Goal: Task Accomplishment & Management: Manage account settings

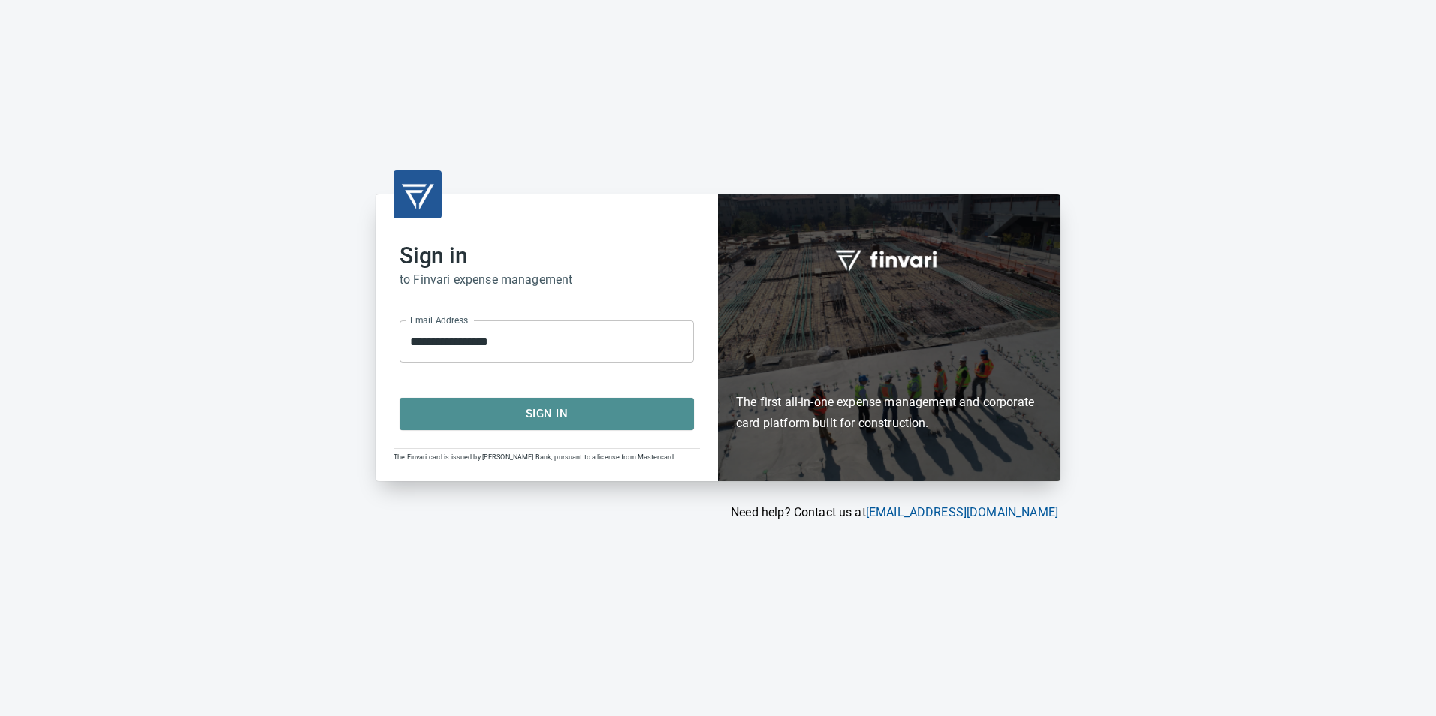
click at [526, 417] on span "Sign In" at bounding box center [546, 414] width 261 height 20
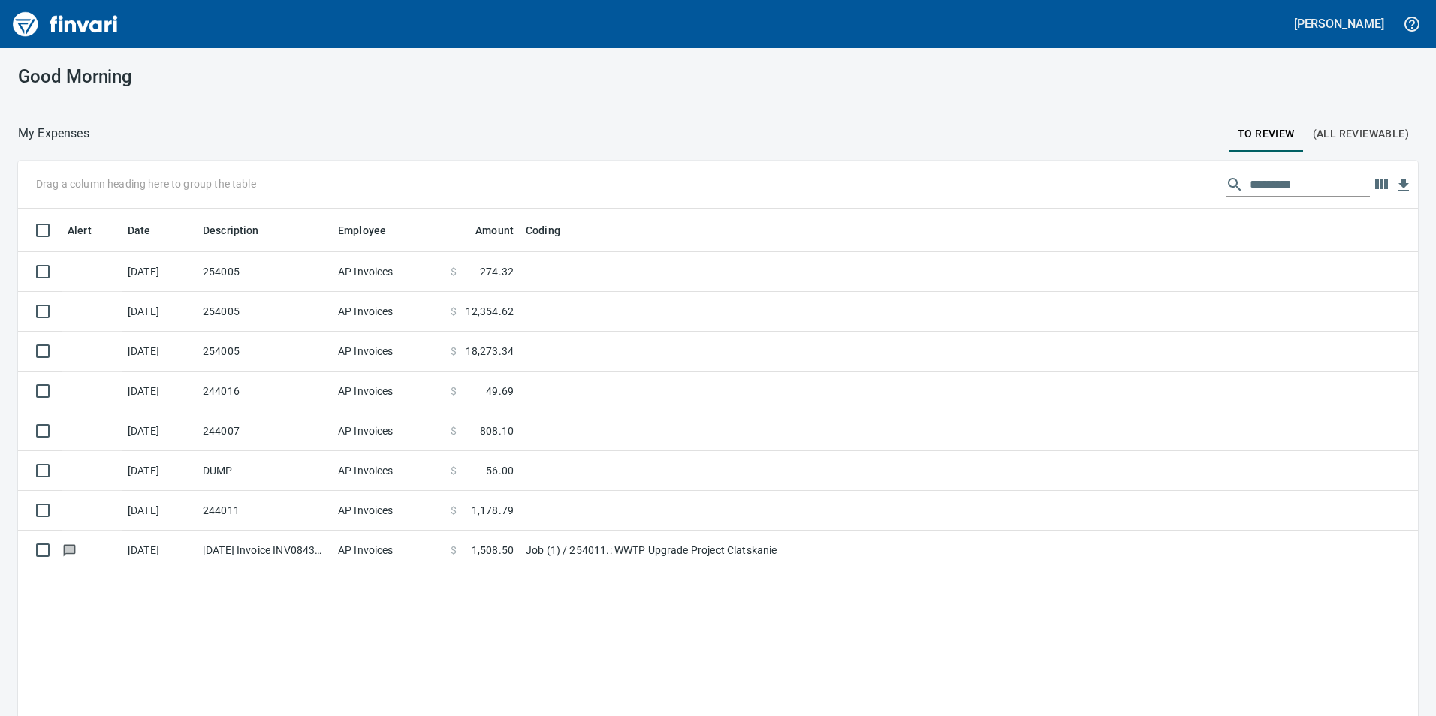
scroll to position [540, 1377]
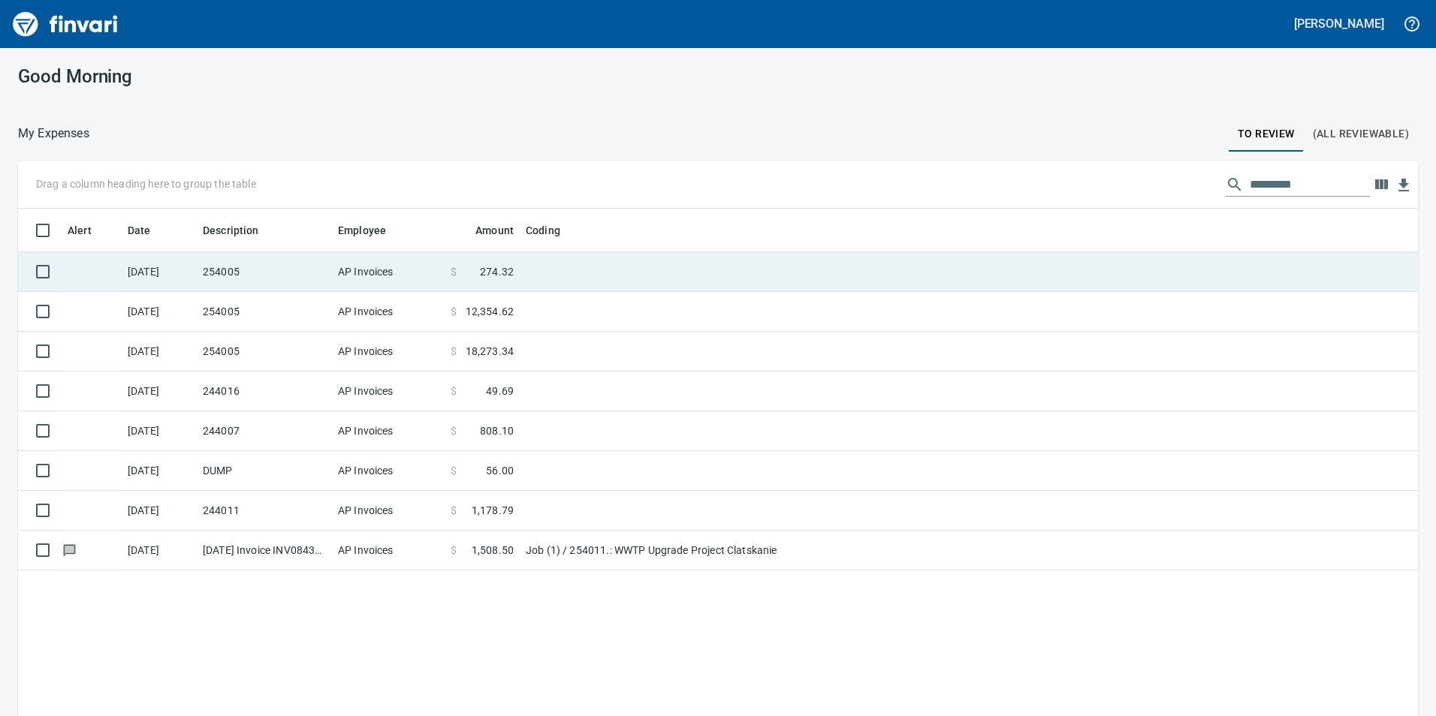
click at [617, 279] on td at bounding box center [707, 272] width 375 height 40
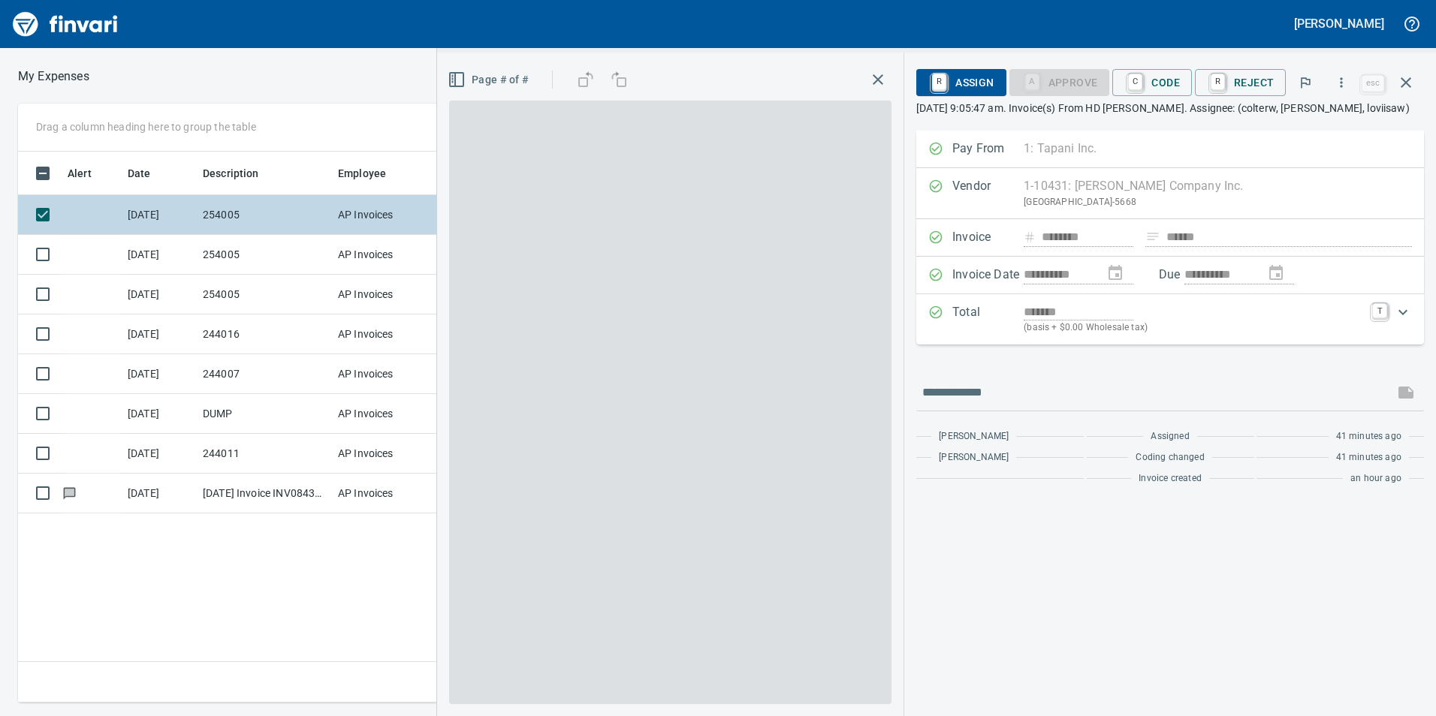
scroll to position [540, 1013]
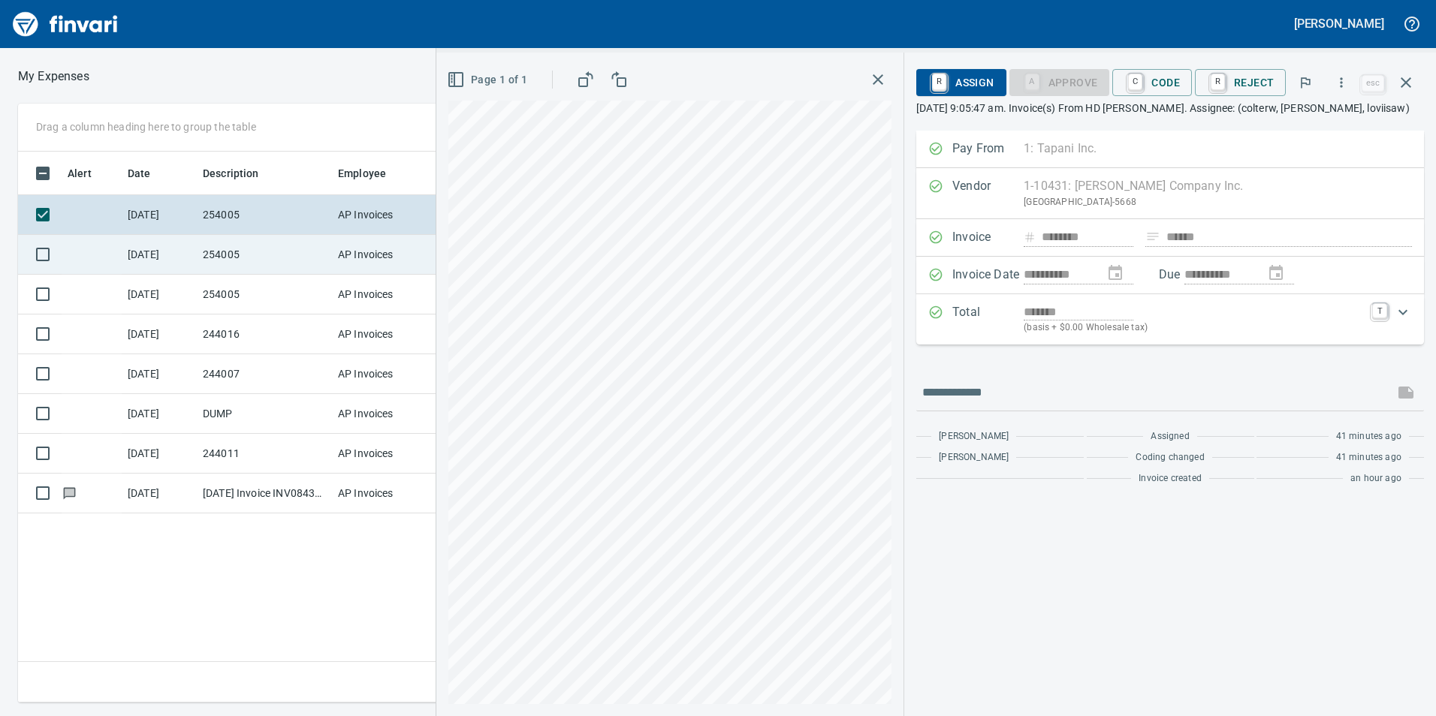
click at [286, 249] on td "254005" at bounding box center [264, 255] width 135 height 40
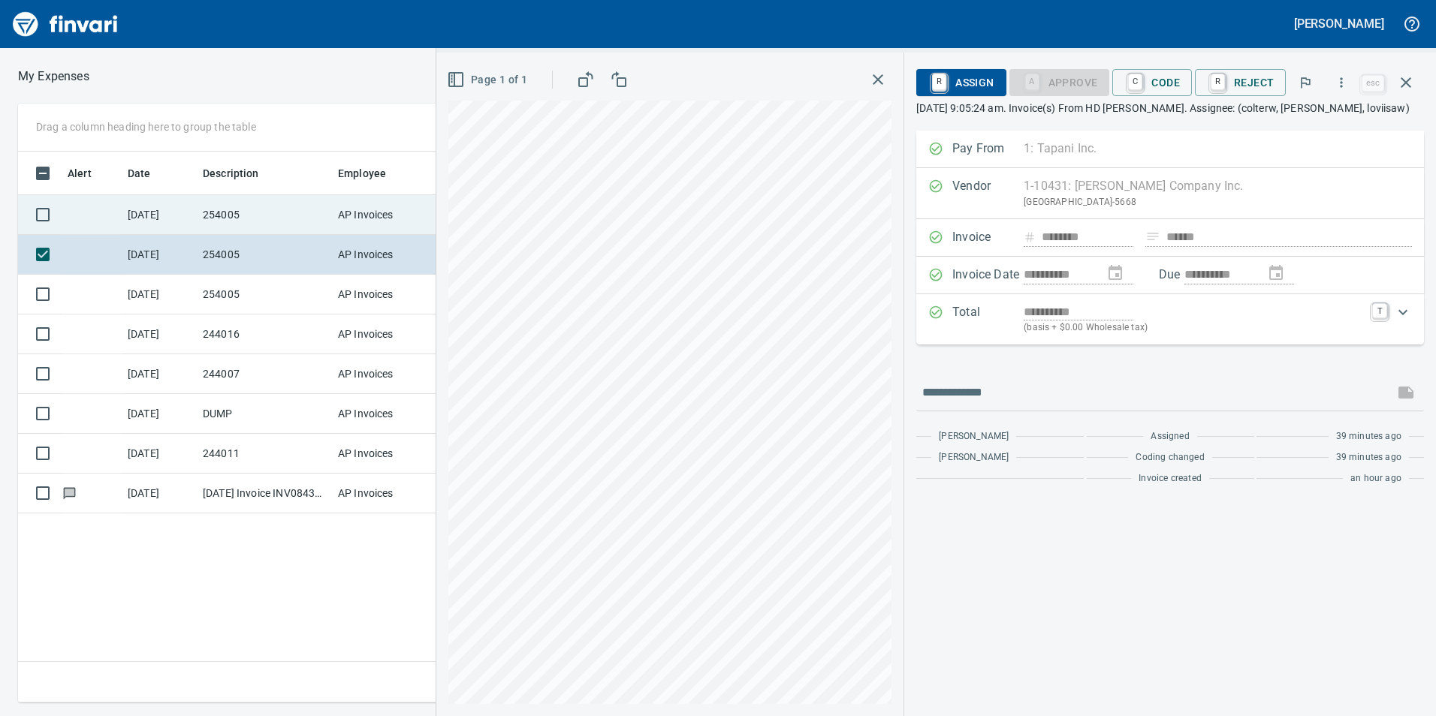
click at [288, 213] on td "254005" at bounding box center [264, 215] width 135 height 40
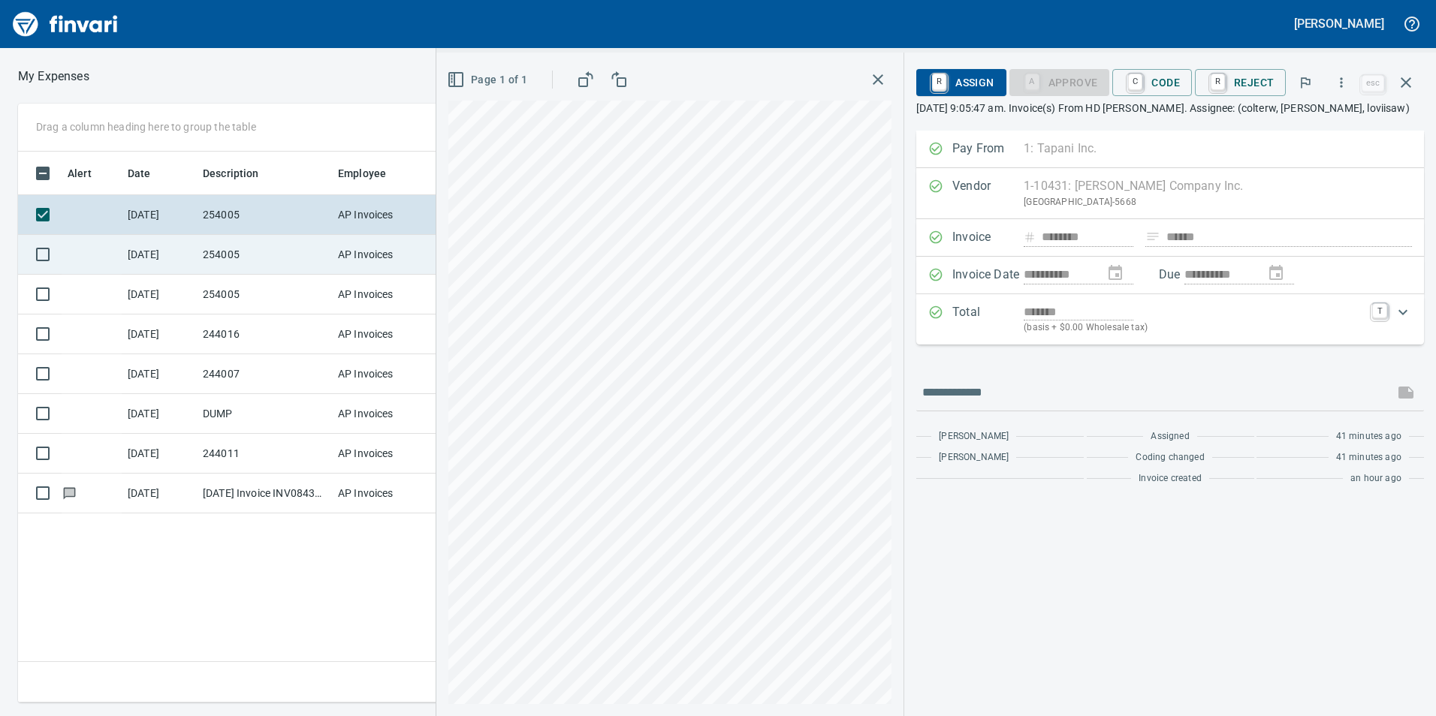
click at [300, 258] on td "254005" at bounding box center [264, 255] width 135 height 40
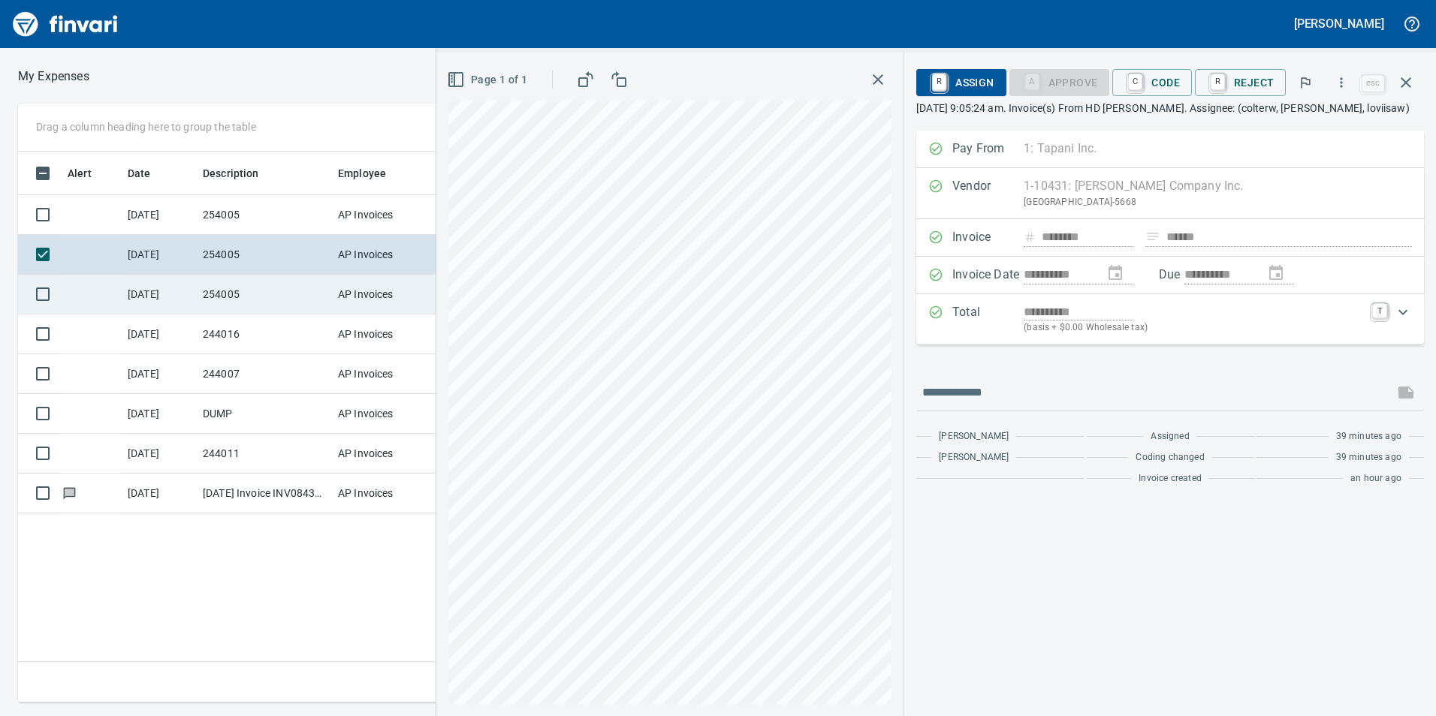
click at [265, 298] on td "254005" at bounding box center [264, 295] width 135 height 40
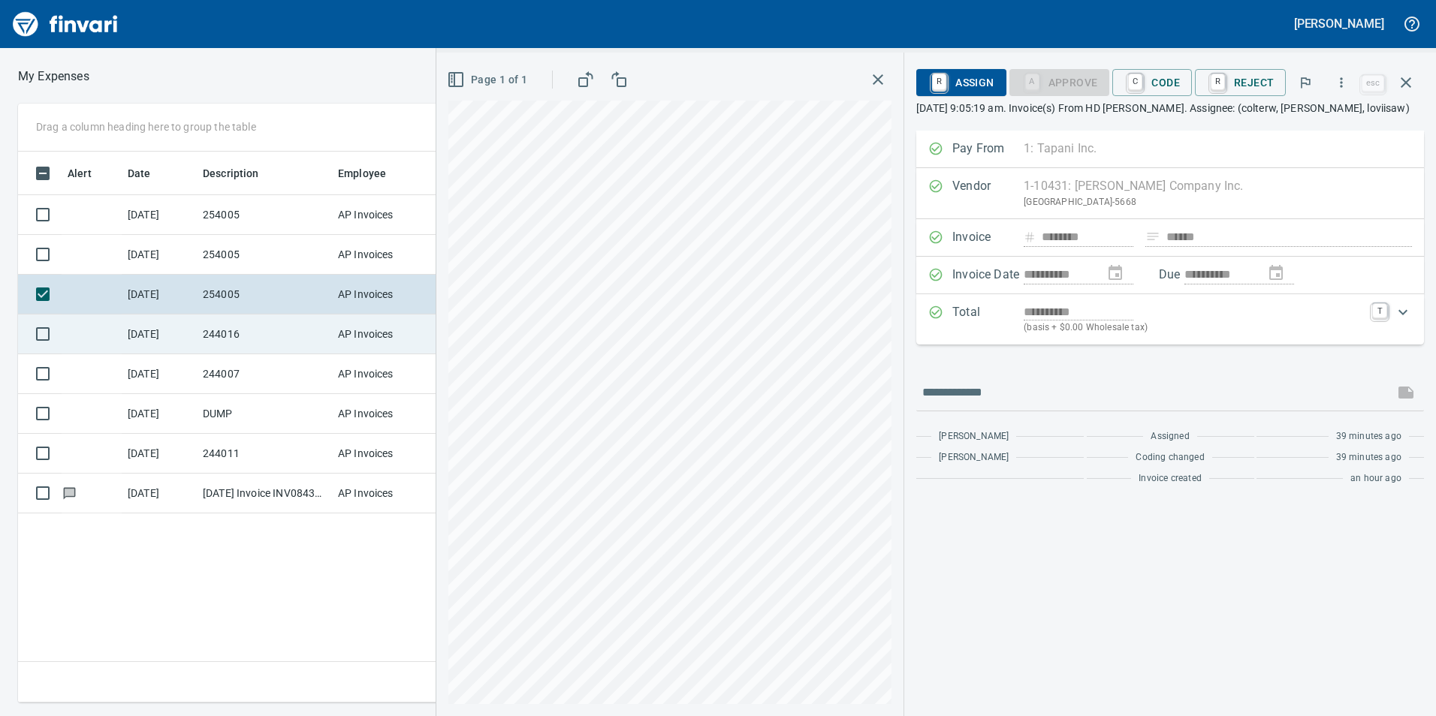
click at [284, 342] on td "244016" at bounding box center [264, 335] width 135 height 40
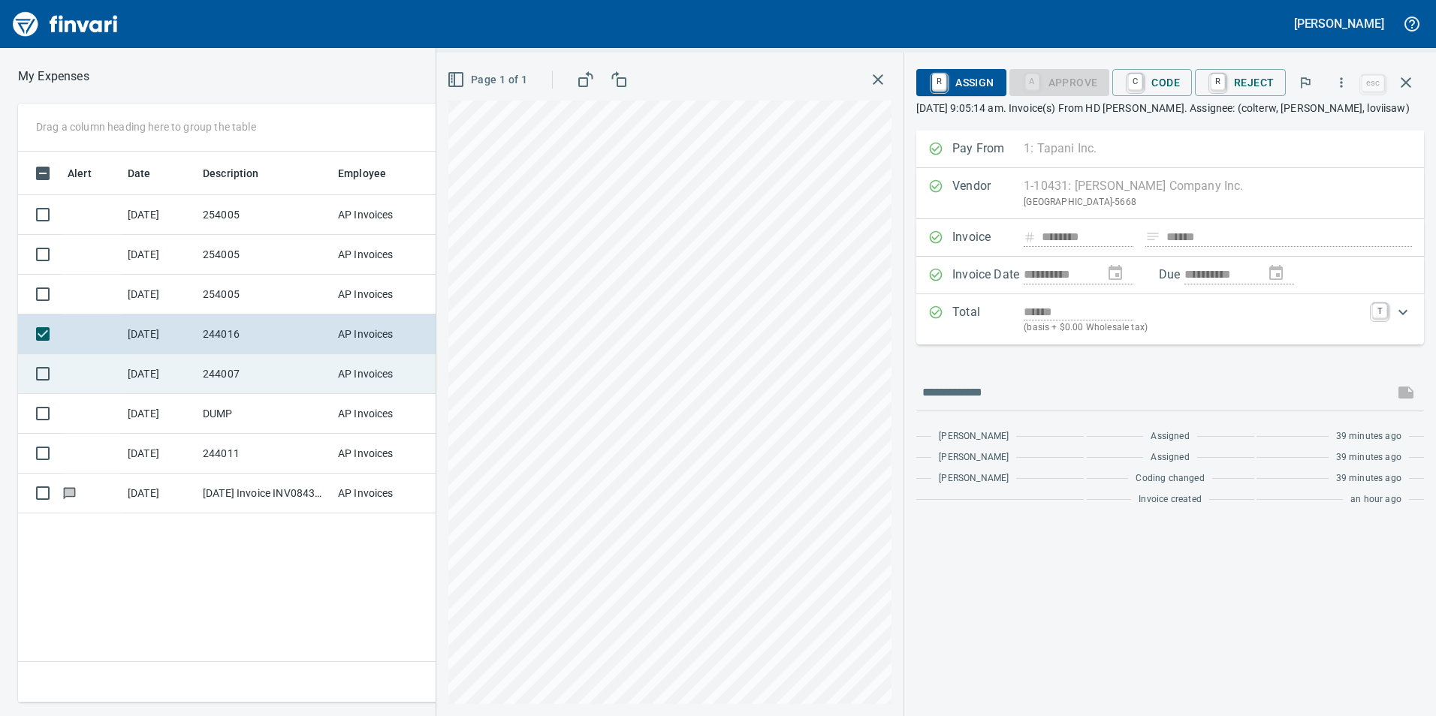
click at [263, 382] on td "244007" at bounding box center [264, 374] width 135 height 40
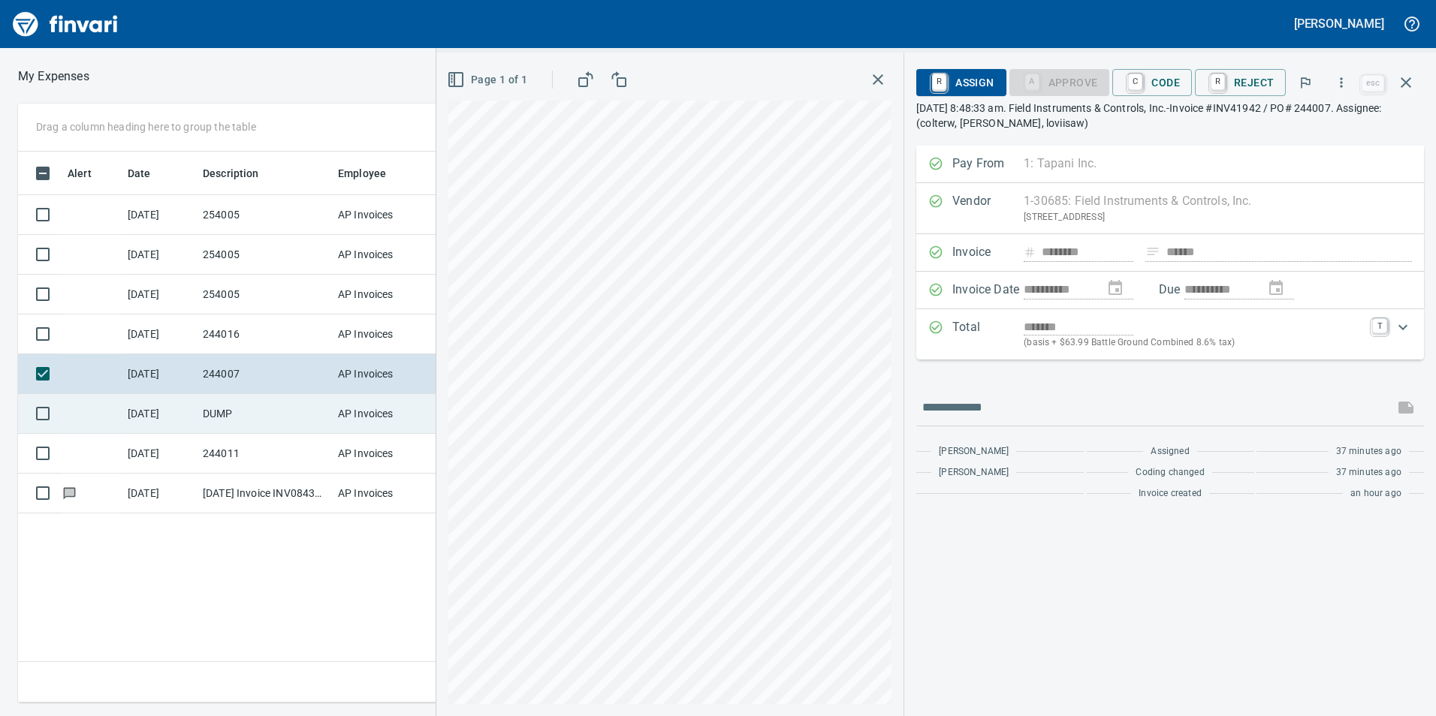
click at [277, 426] on td "DUMP" at bounding box center [264, 414] width 135 height 40
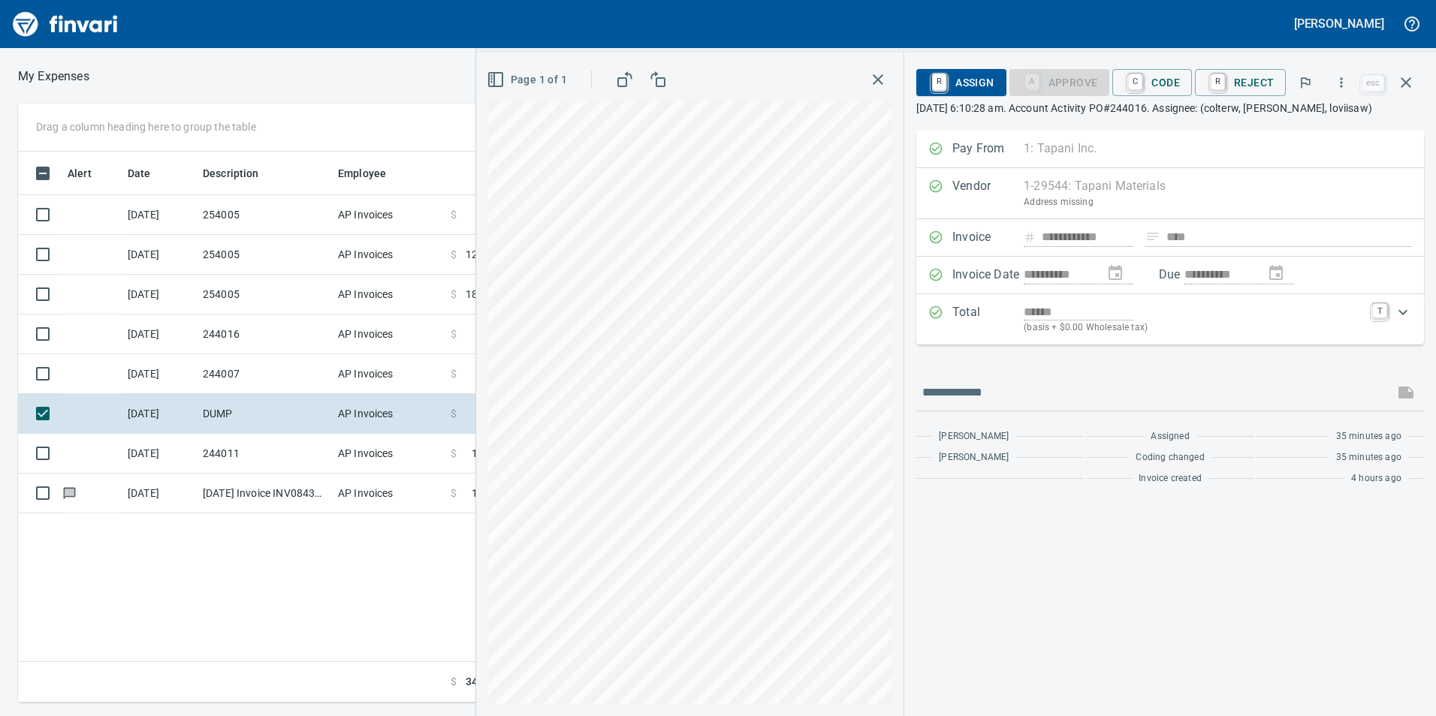
click at [879, 82] on icon "button" at bounding box center [878, 79] width 11 height 11
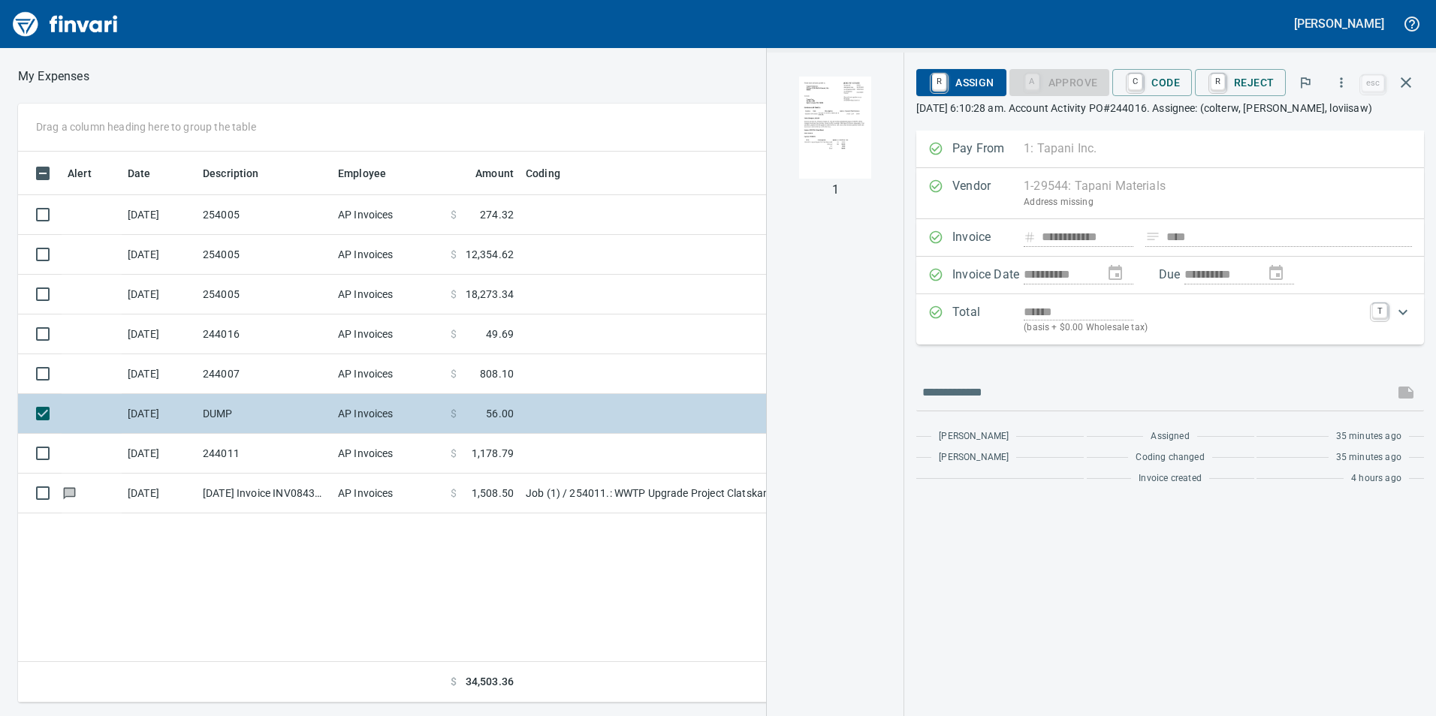
click at [671, 417] on td at bounding box center [707, 414] width 375 height 40
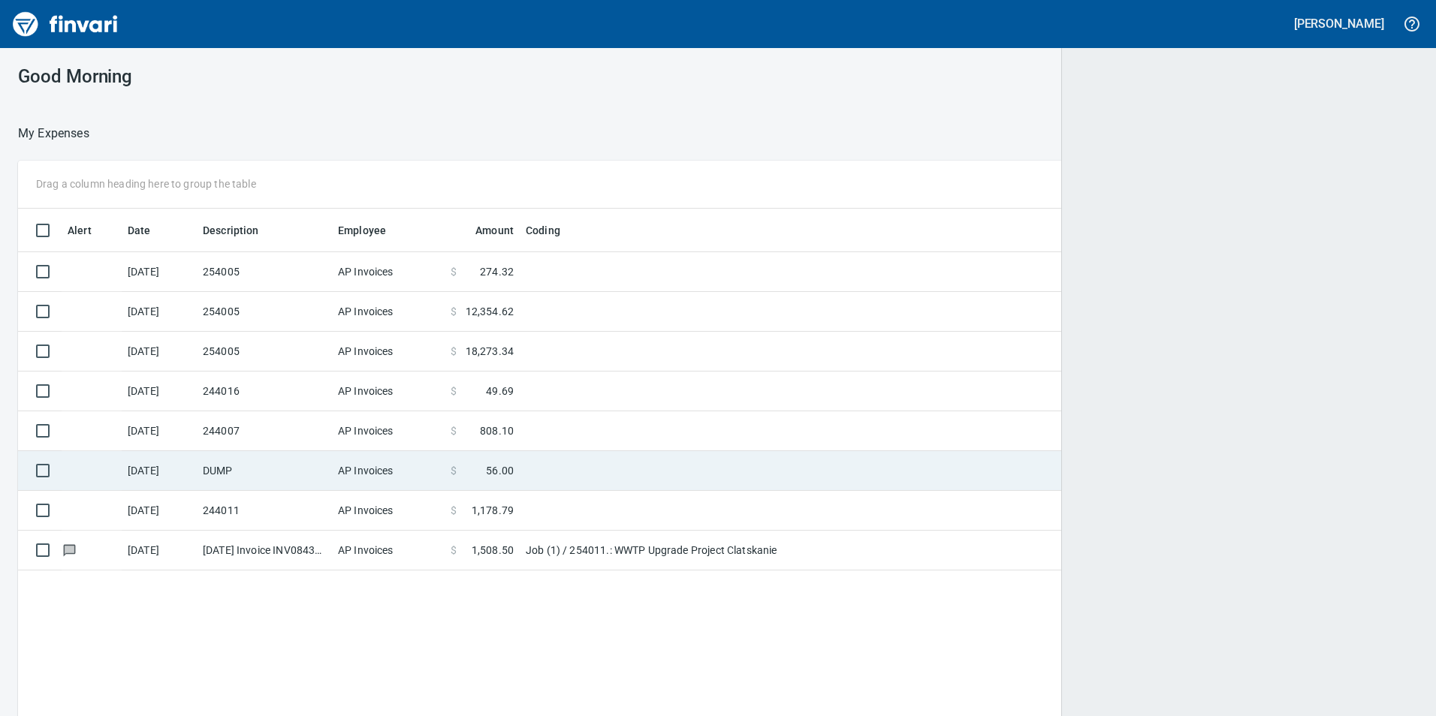
scroll to position [540, 1375]
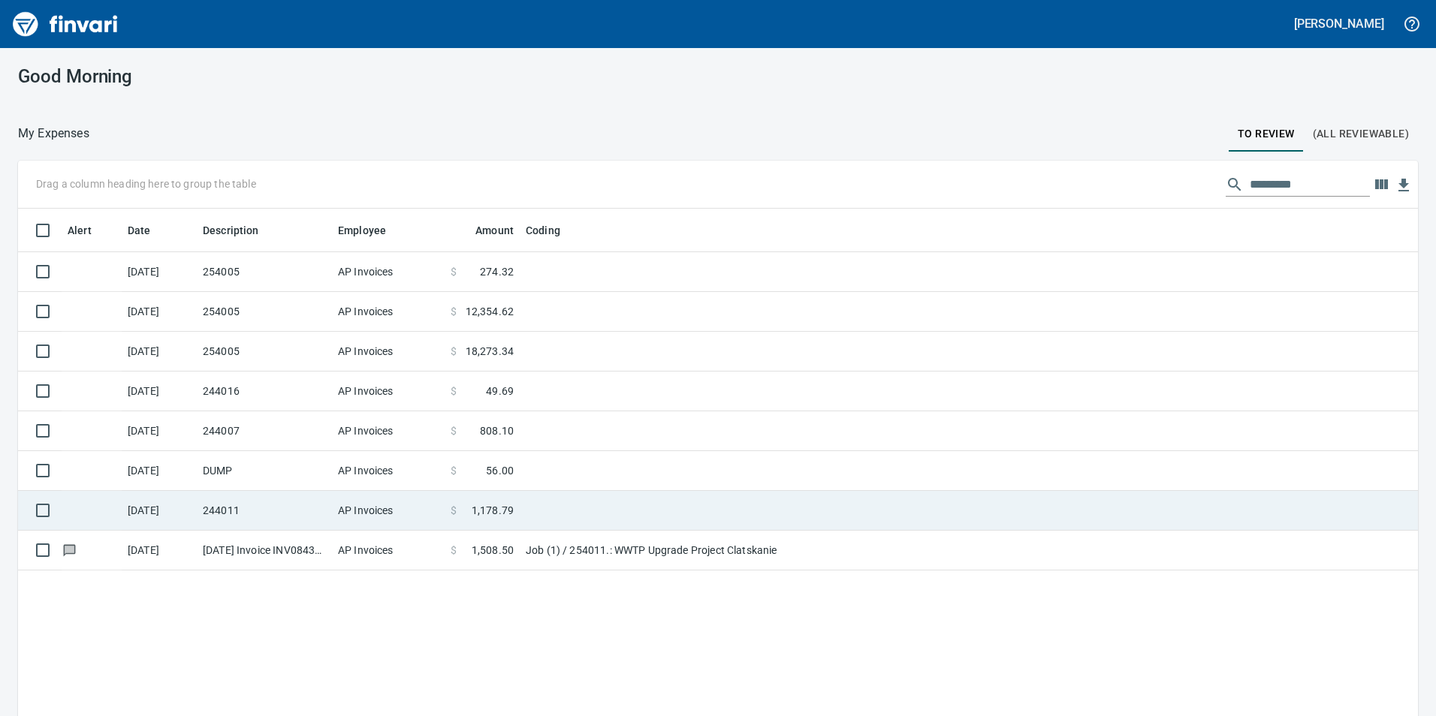
click at [663, 506] on td at bounding box center [707, 511] width 375 height 40
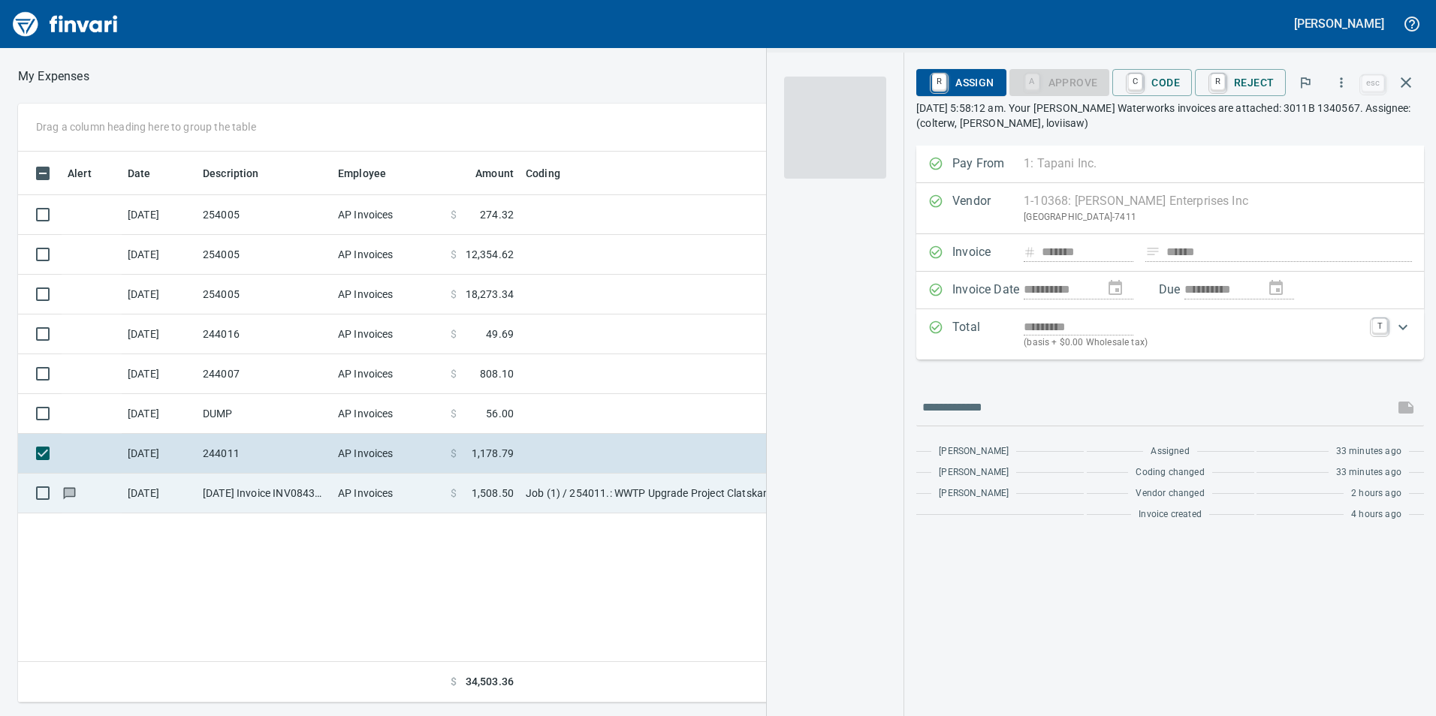
scroll to position [540, 1013]
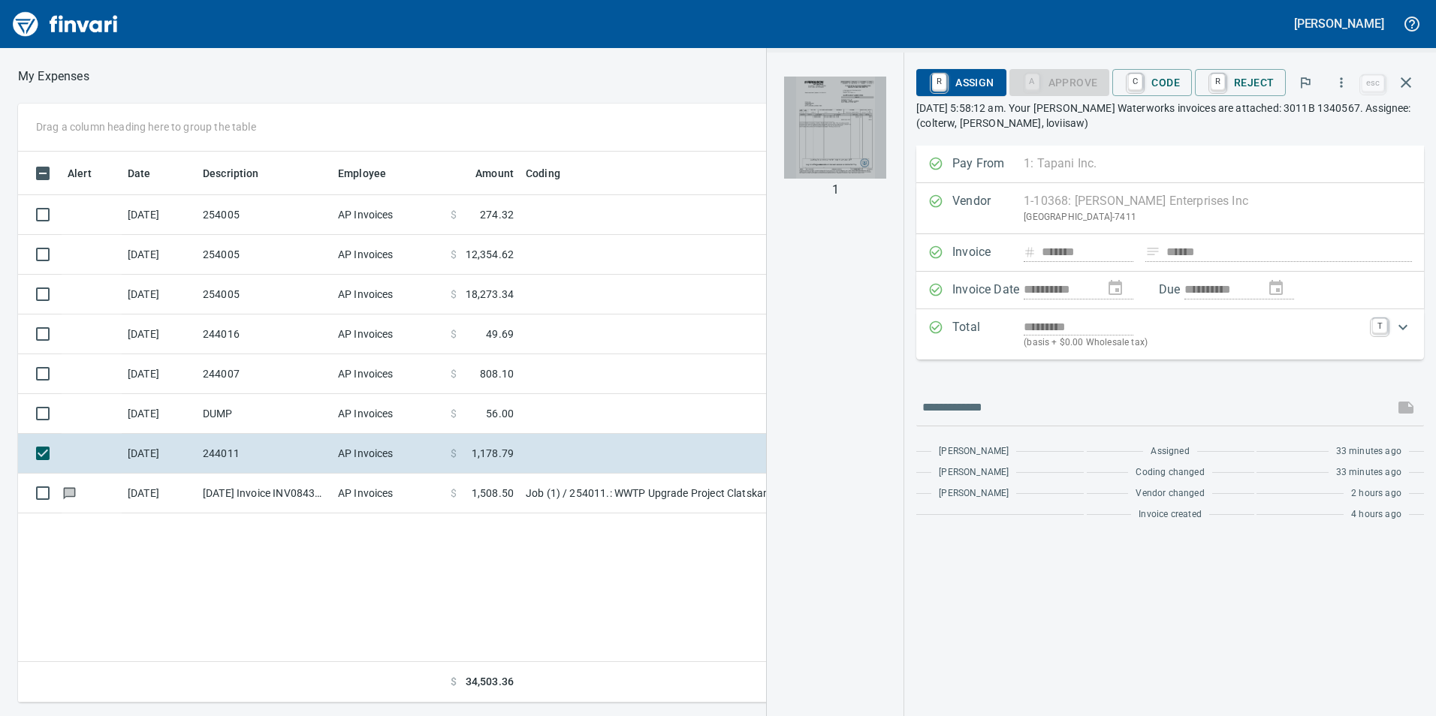
click at [836, 121] on img "button" at bounding box center [835, 128] width 102 height 102
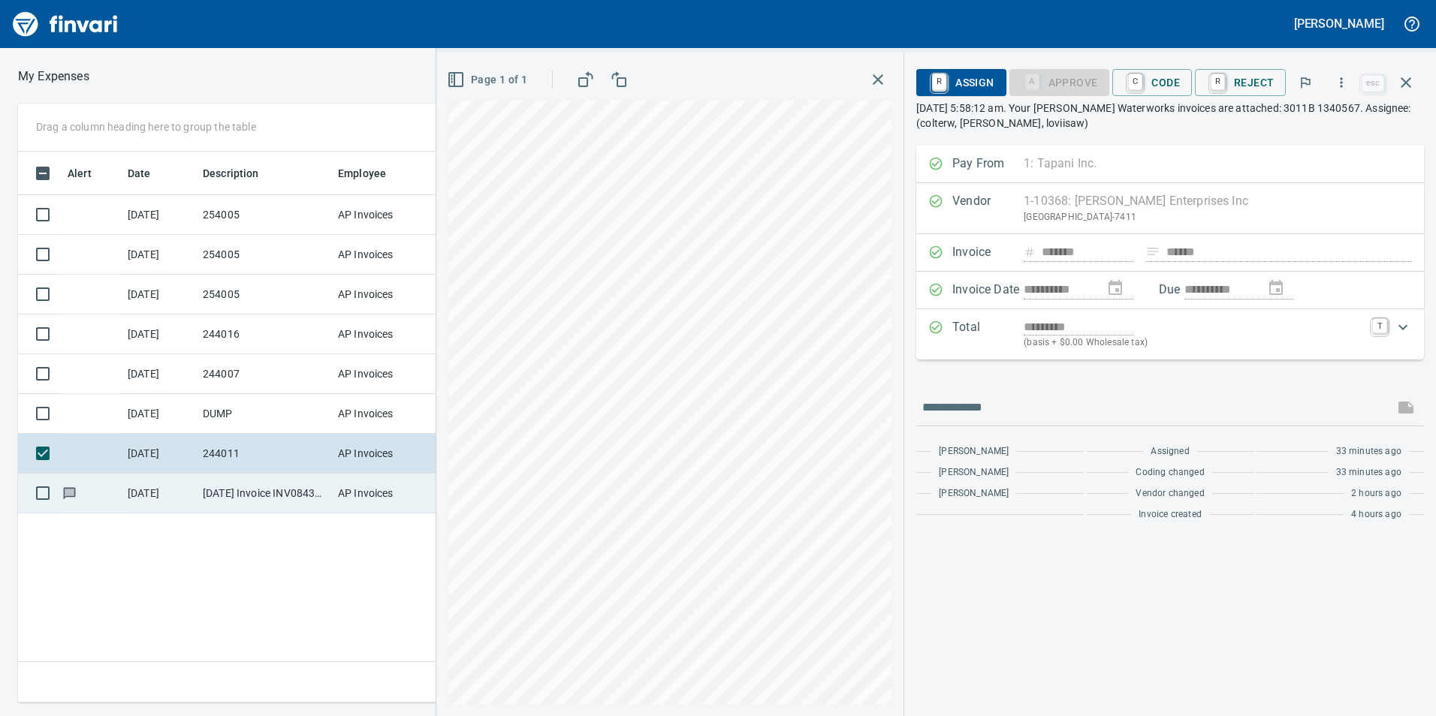
click at [300, 488] on td "9/15/2025 Invoice INV084364 from Traffic Safety Supply Co. Inc (1-11034)" at bounding box center [264, 494] width 135 height 40
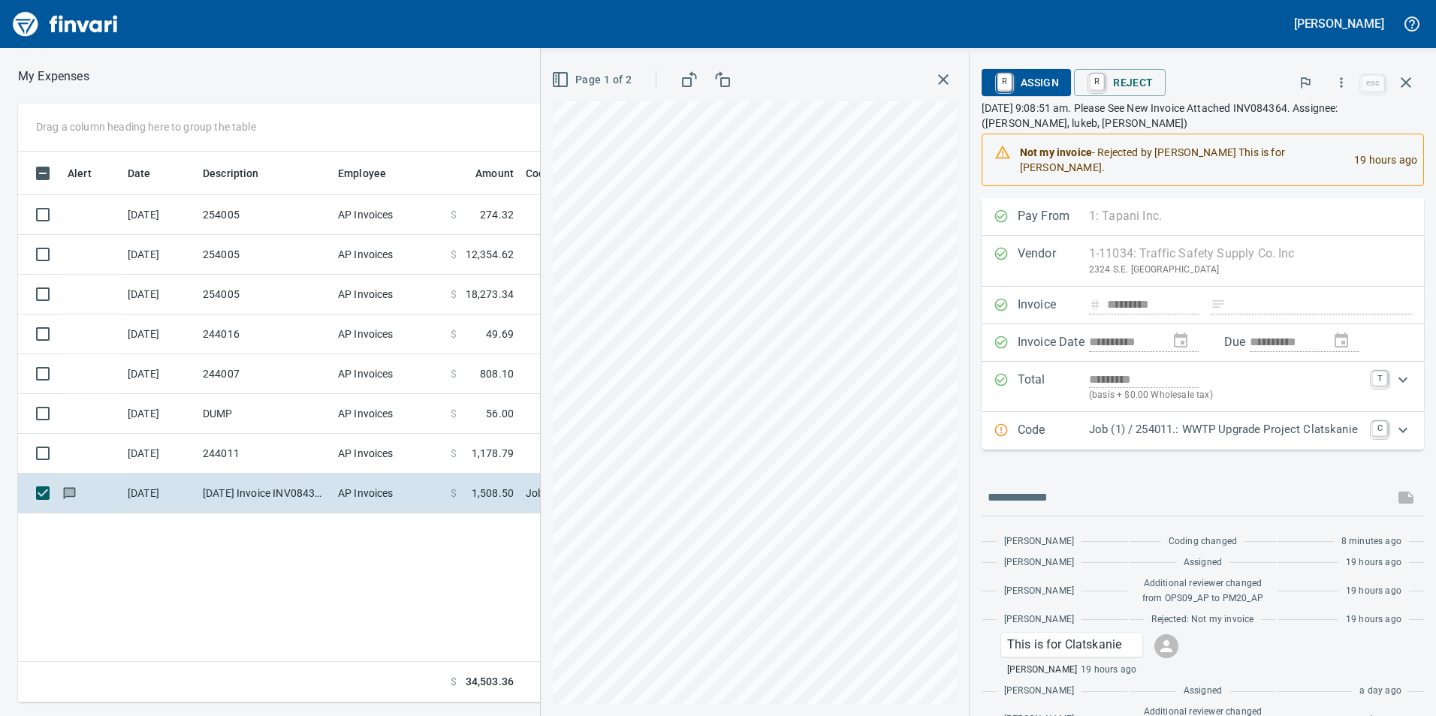
scroll to position [121, 0]
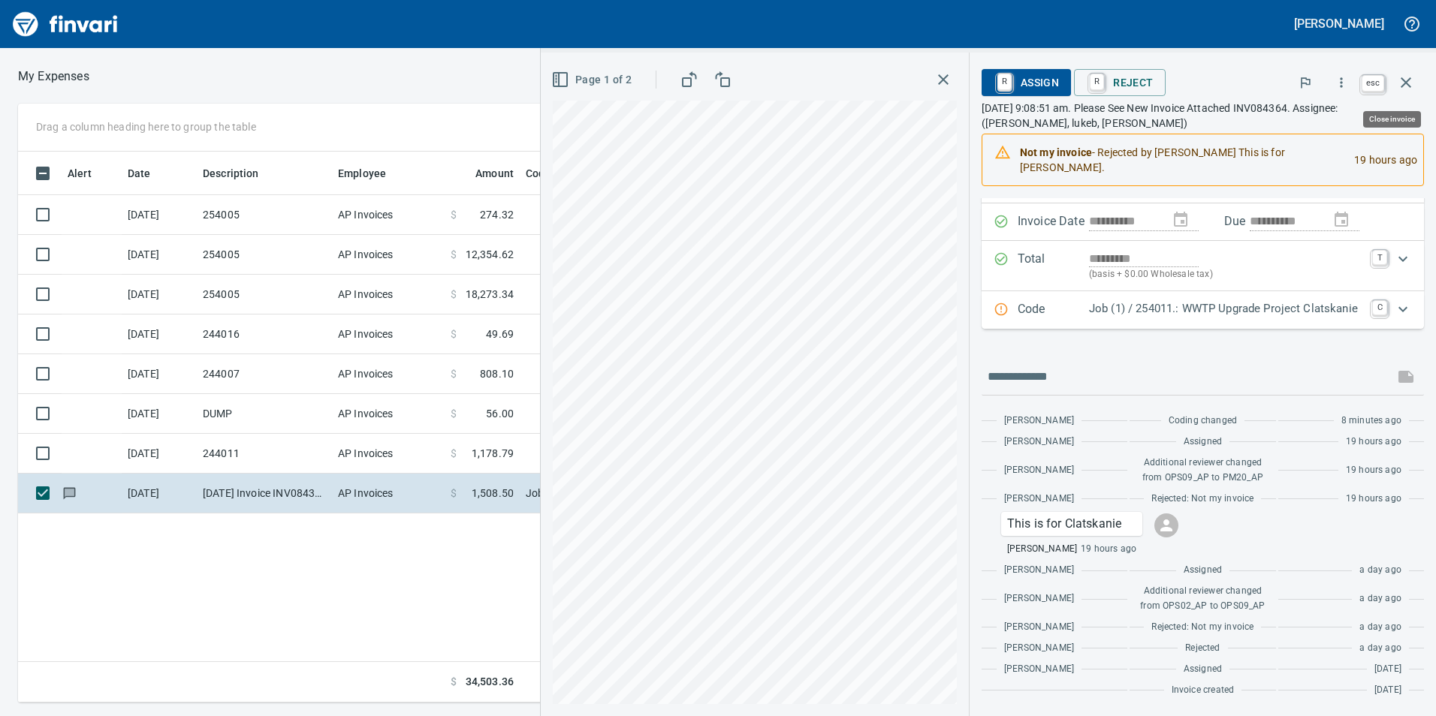
click at [1406, 83] on icon "button" at bounding box center [1405, 82] width 11 height 11
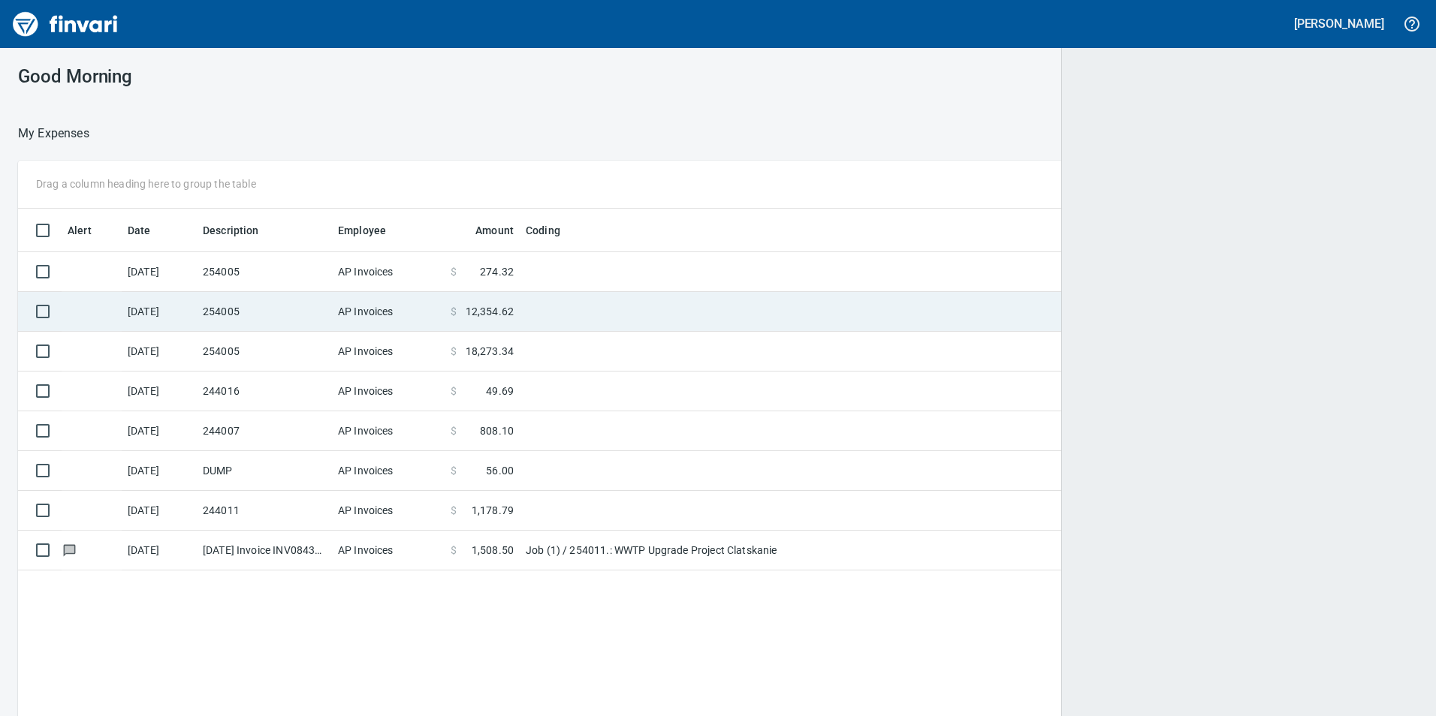
scroll to position [2, 2]
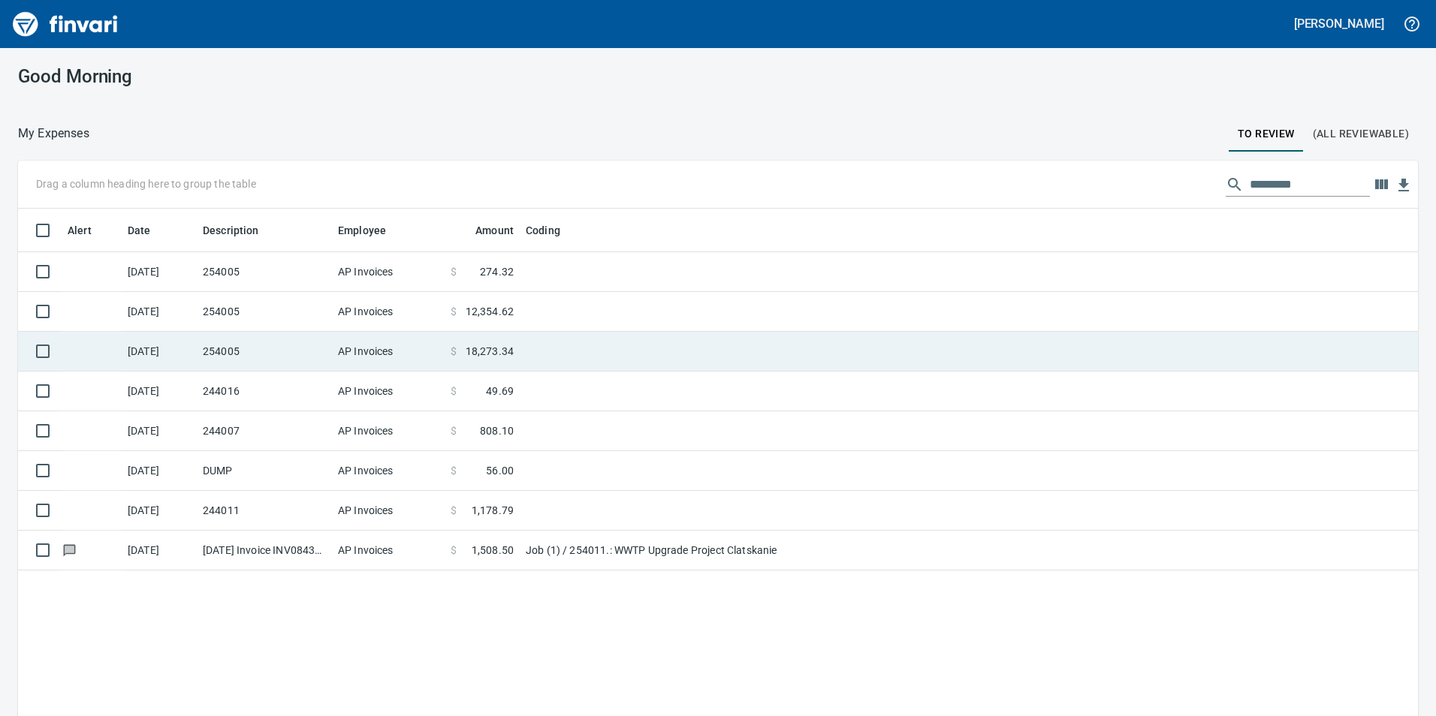
click at [518, 348] on td "$ 18,273.34" at bounding box center [482, 352] width 75 height 40
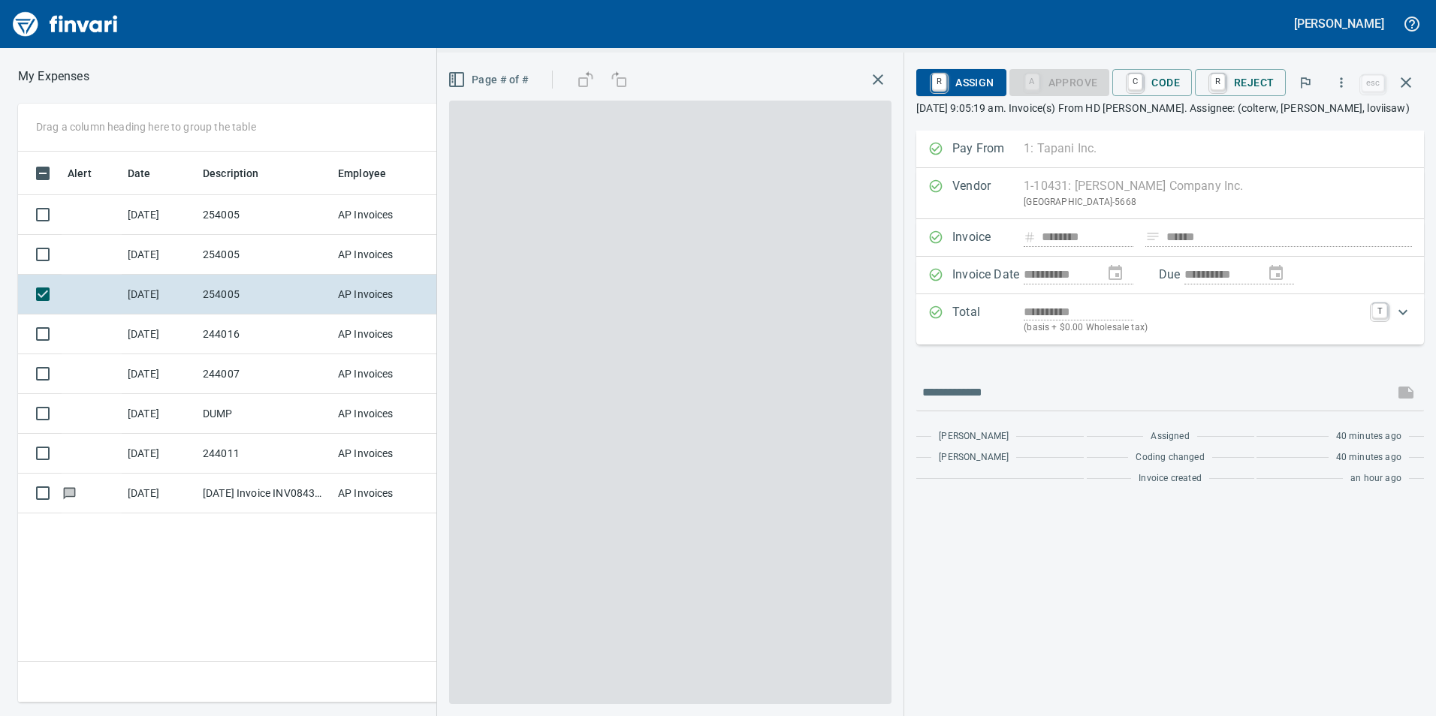
scroll to position [540, 1013]
